Goal: Find specific page/section: Find specific page/section

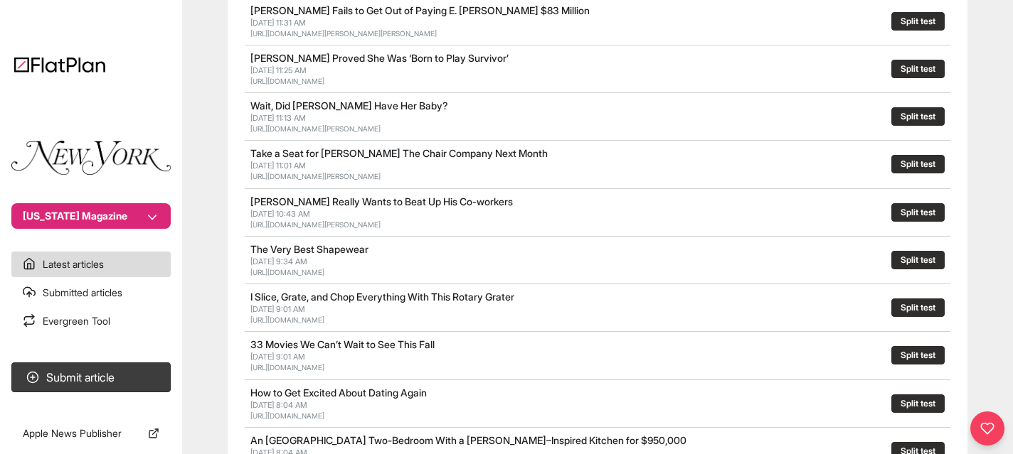
scroll to position [738, 0]
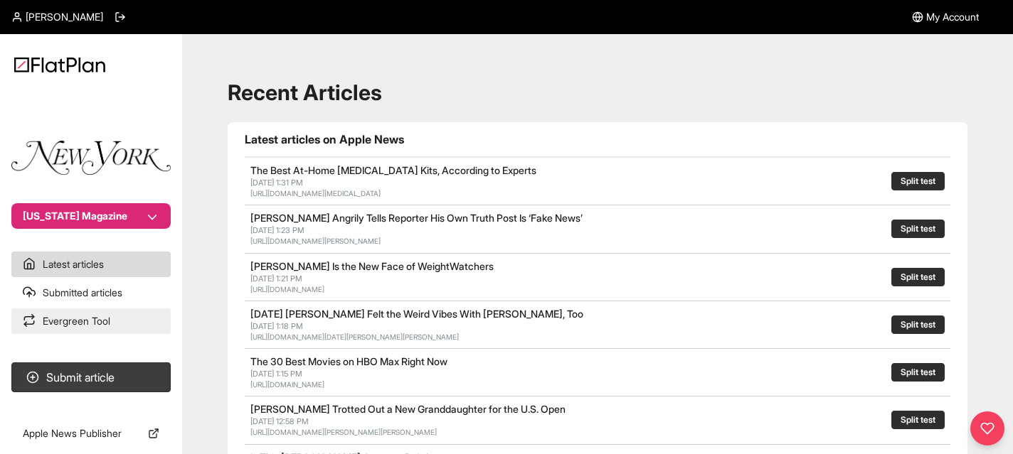
click at [76, 314] on link "Evergreen Tool" at bounding box center [90, 322] width 159 height 26
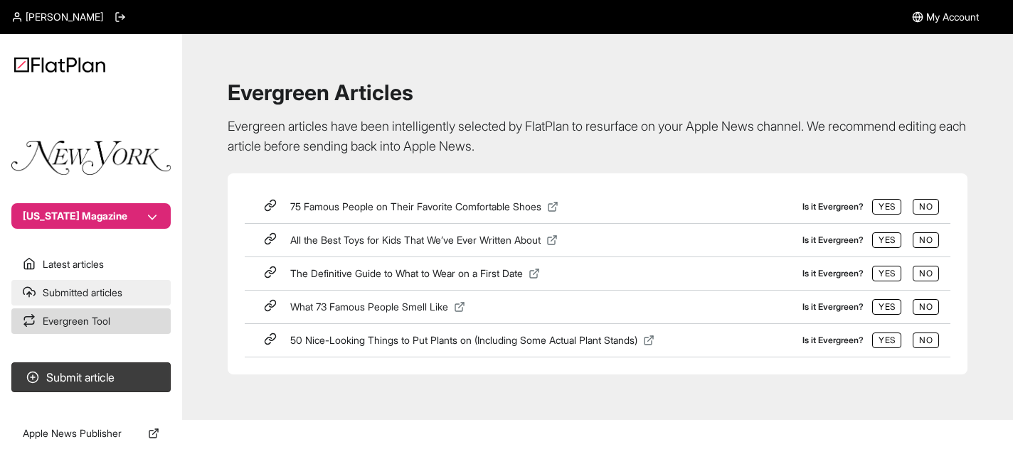
click at [73, 295] on link "Submitted articles" at bounding box center [90, 293] width 159 height 26
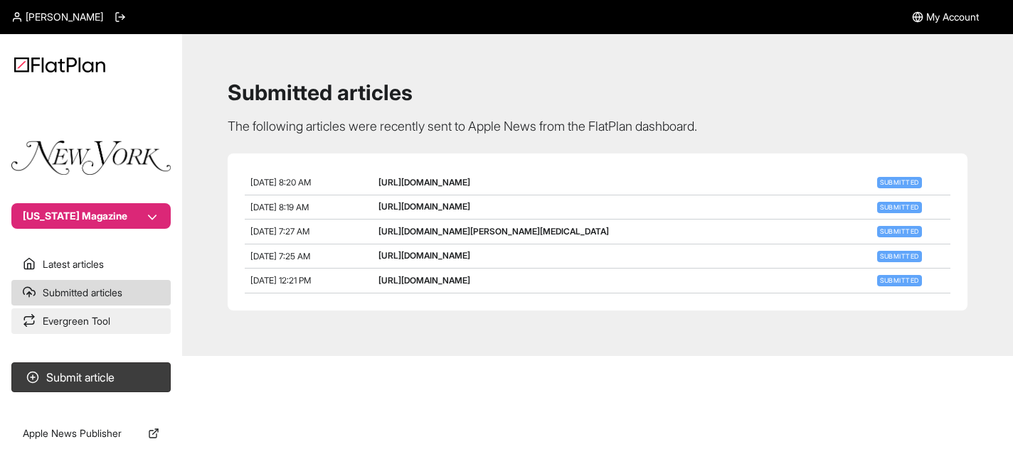
click at [121, 322] on link "Evergreen Tool" at bounding box center [90, 322] width 159 height 26
